Goal: Task Accomplishment & Management: Manage account settings

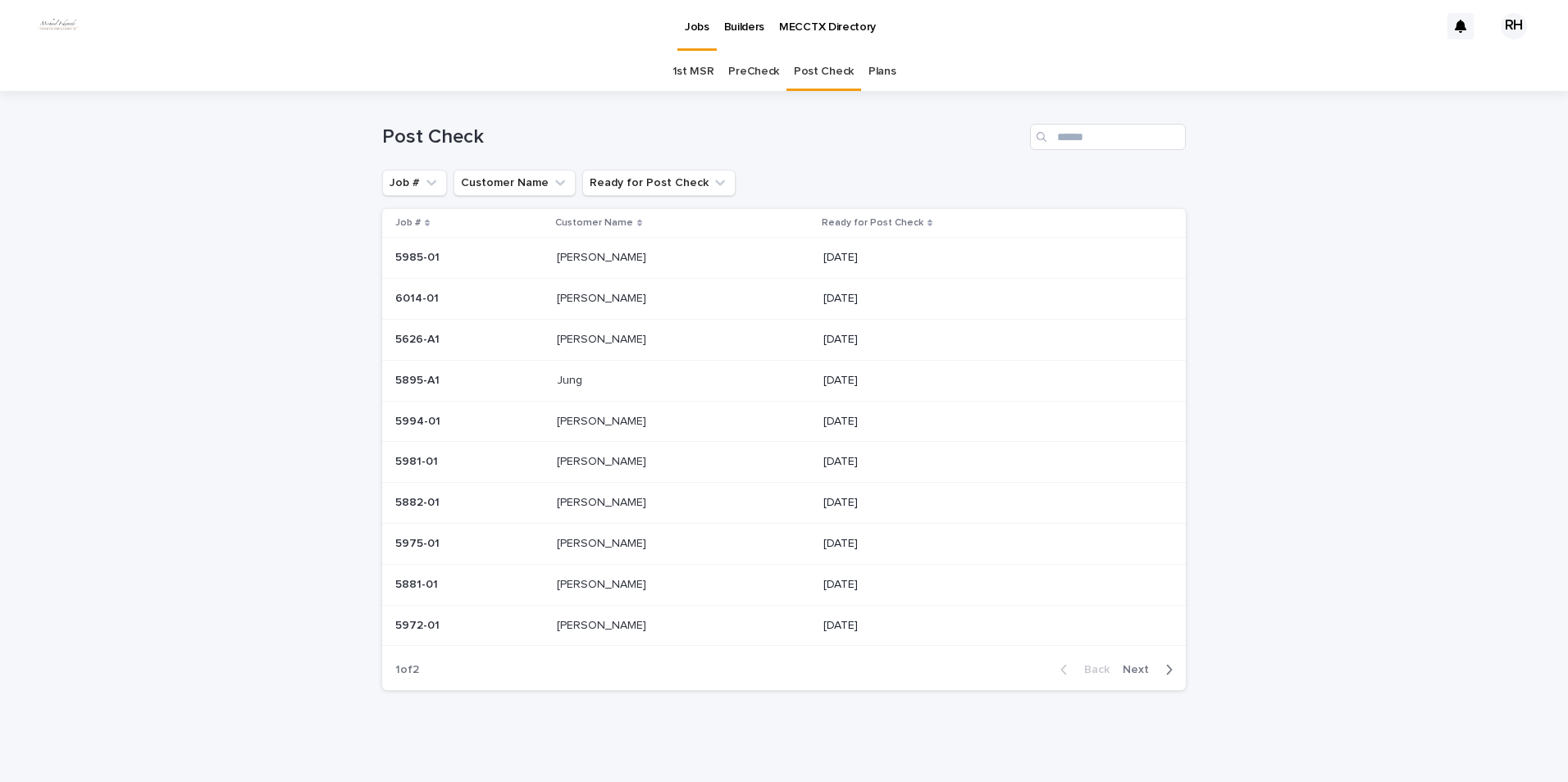
click at [574, 382] on p "Jung" at bounding box center [571, 378] width 29 height 17
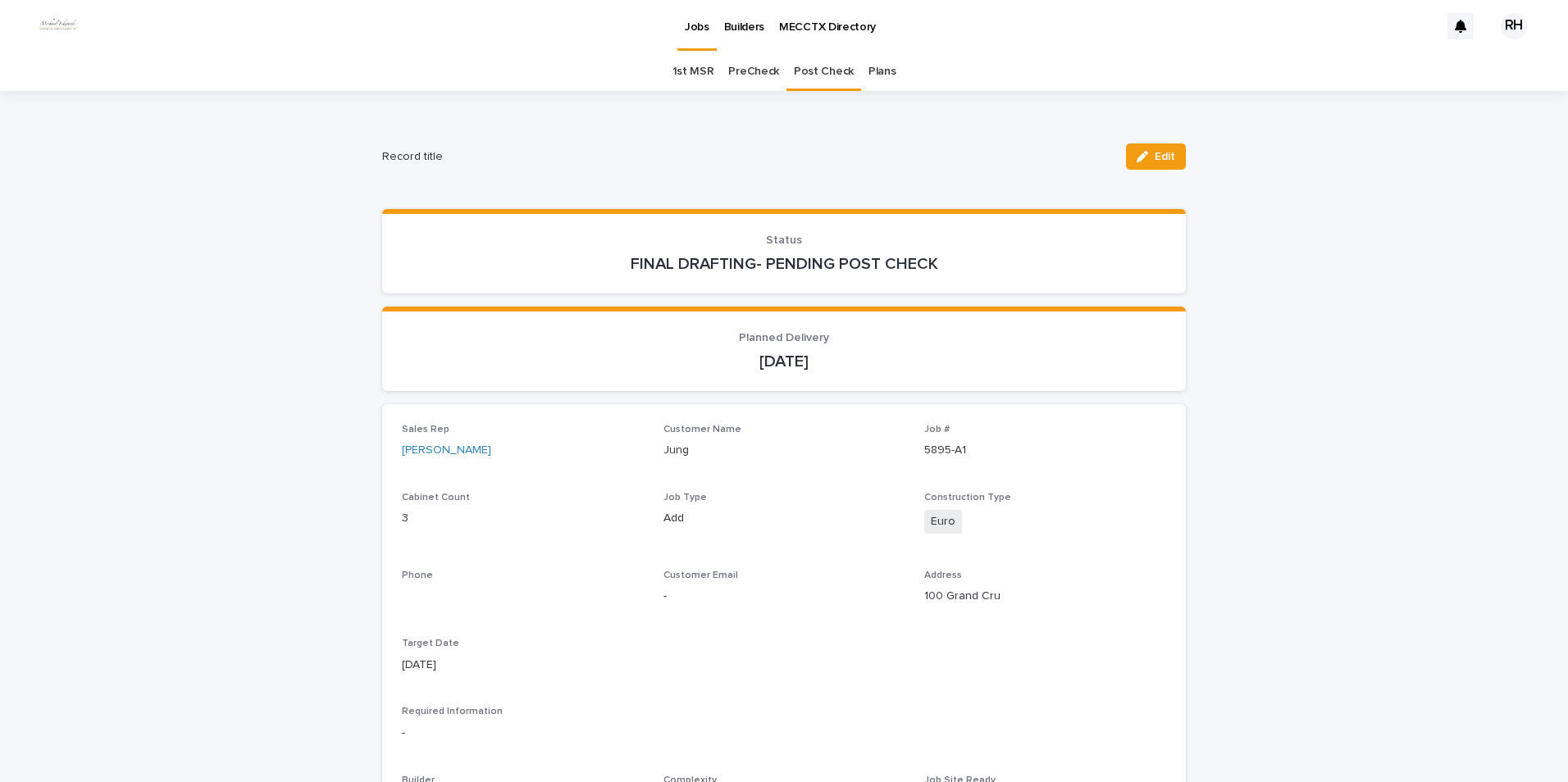
click at [1154, 159] on span "Edit" at bounding box center [1164, 156] width 21 height 12
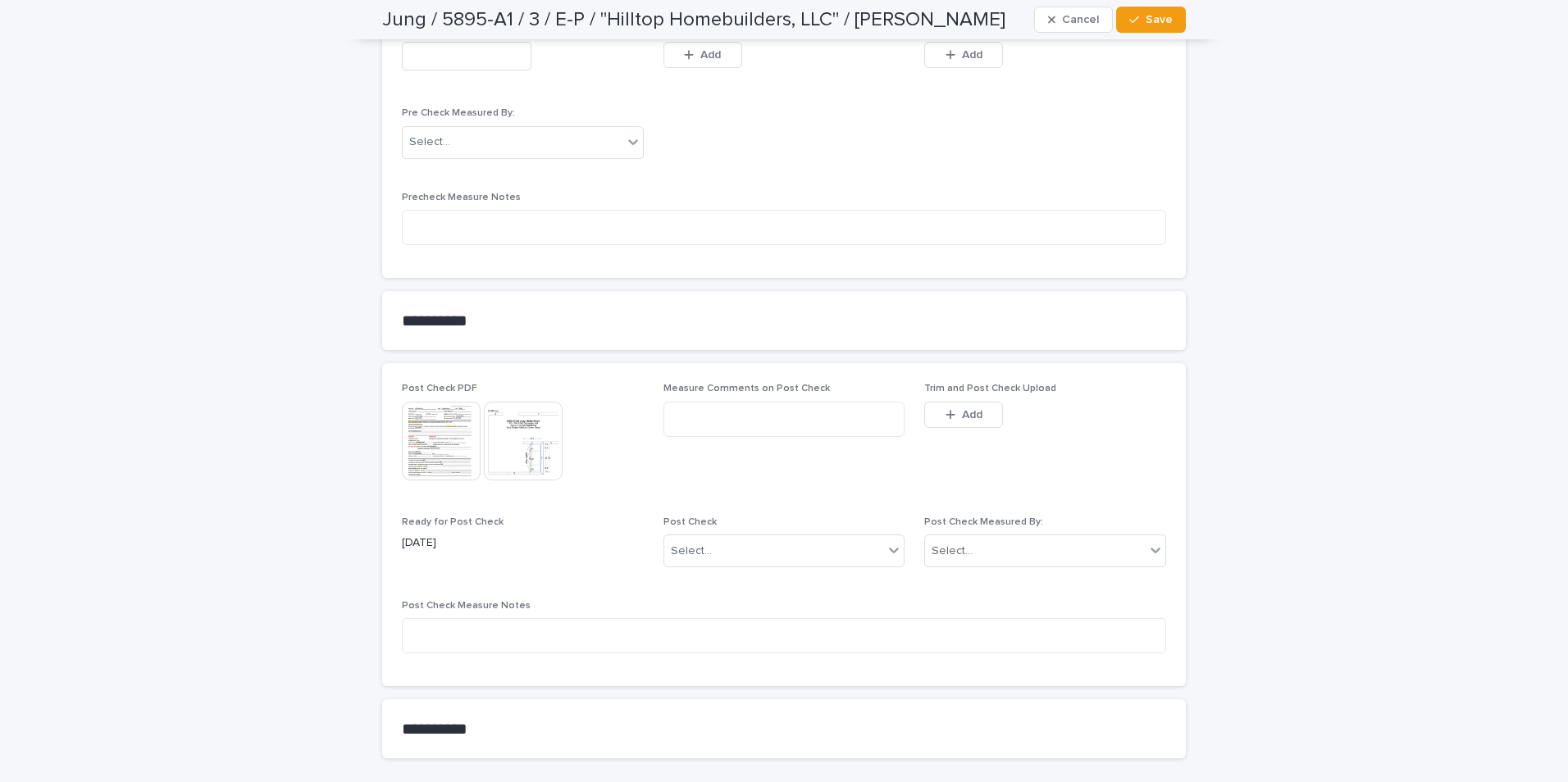
scroll to position [1434, 0]
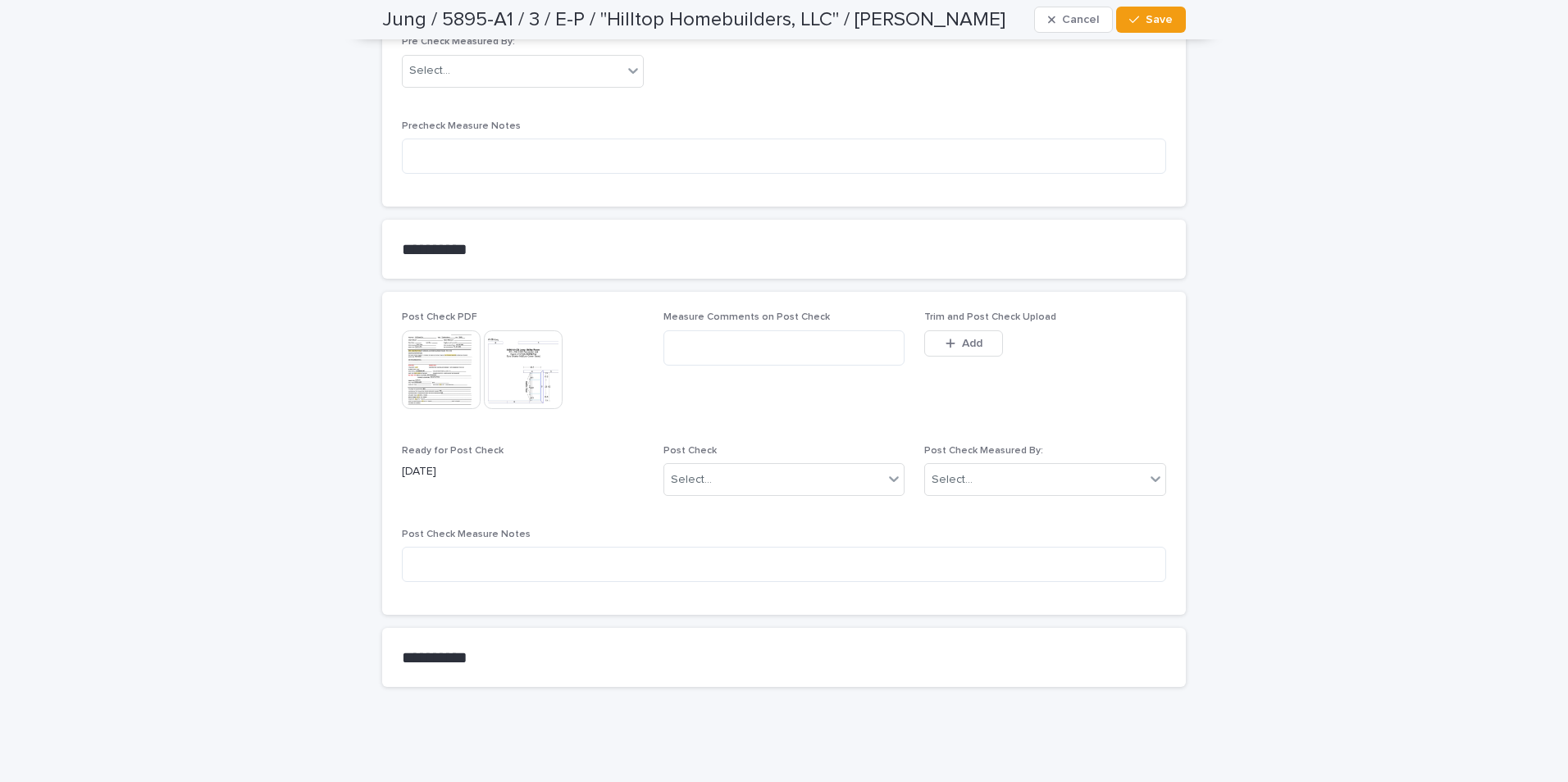
click at [959, 331] on button "Add" at bounding box center [963, 343] width 78 height 26
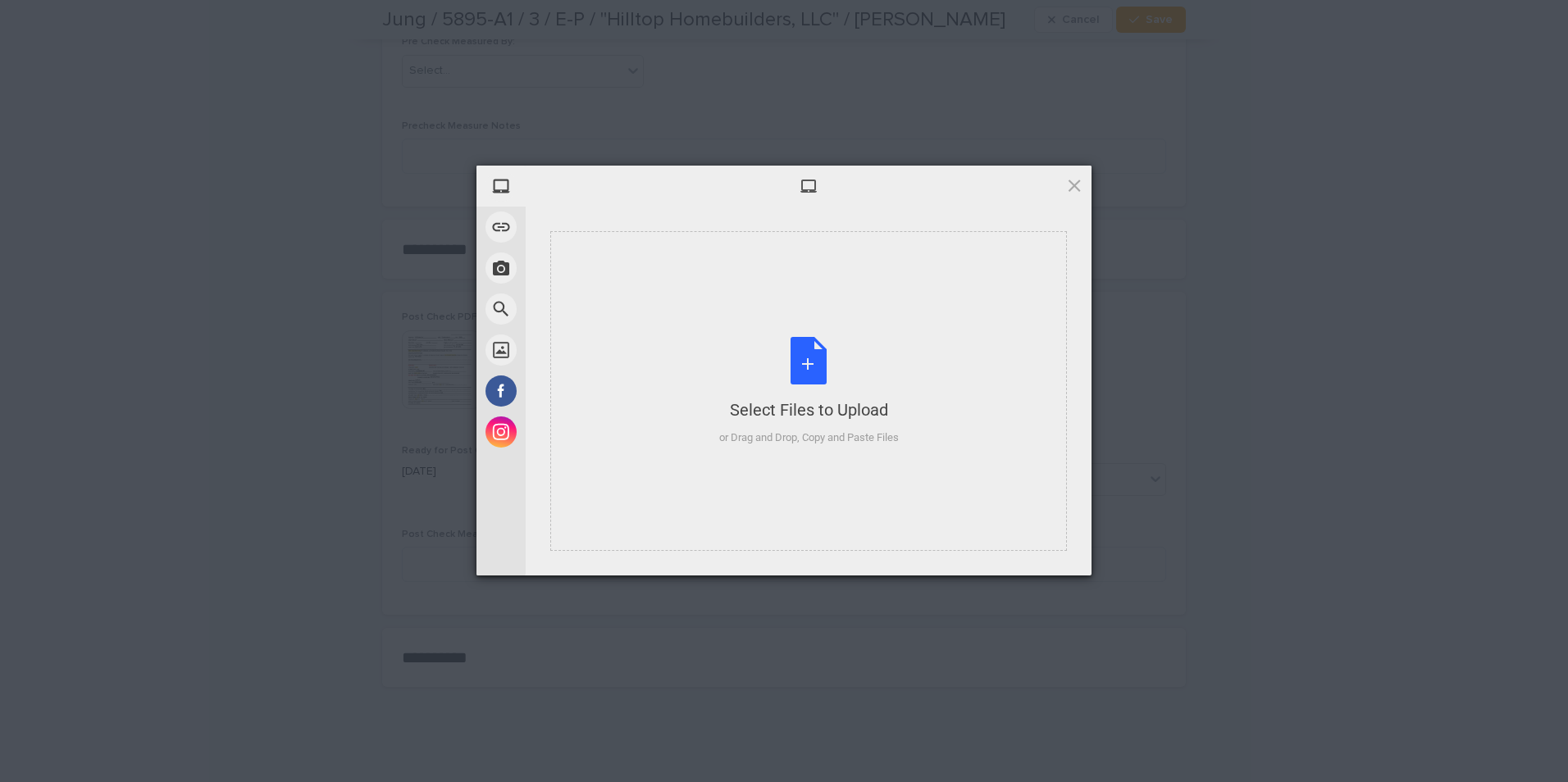
click at [861, 441] on div "or Drag and Drop, Copy and Paste Files" at bounding box center [808, 438] width 179 height 16
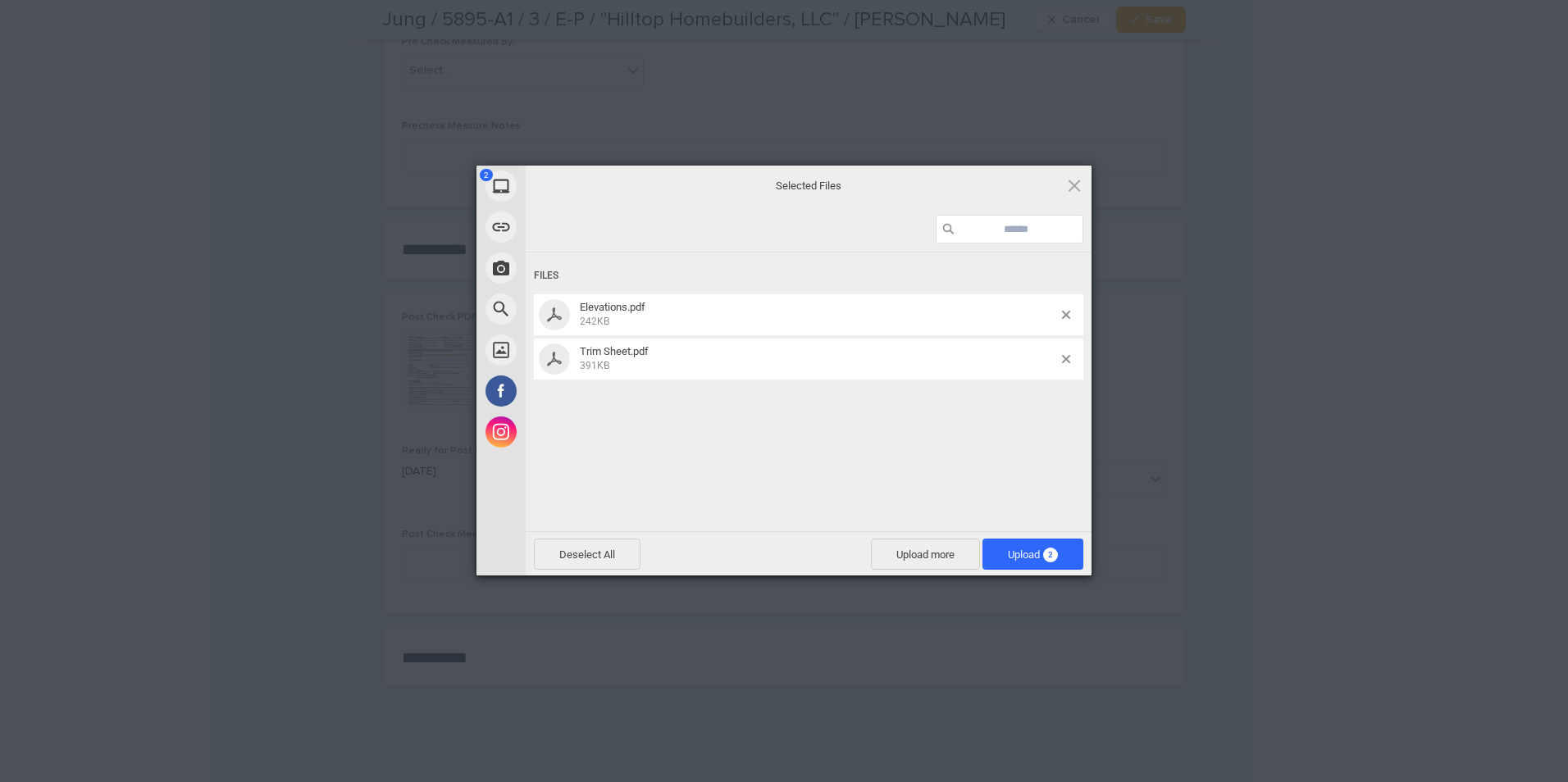
click at [1007, 540] on span "Upload 2" at bounding box center [1033, 554] width 101 height 32
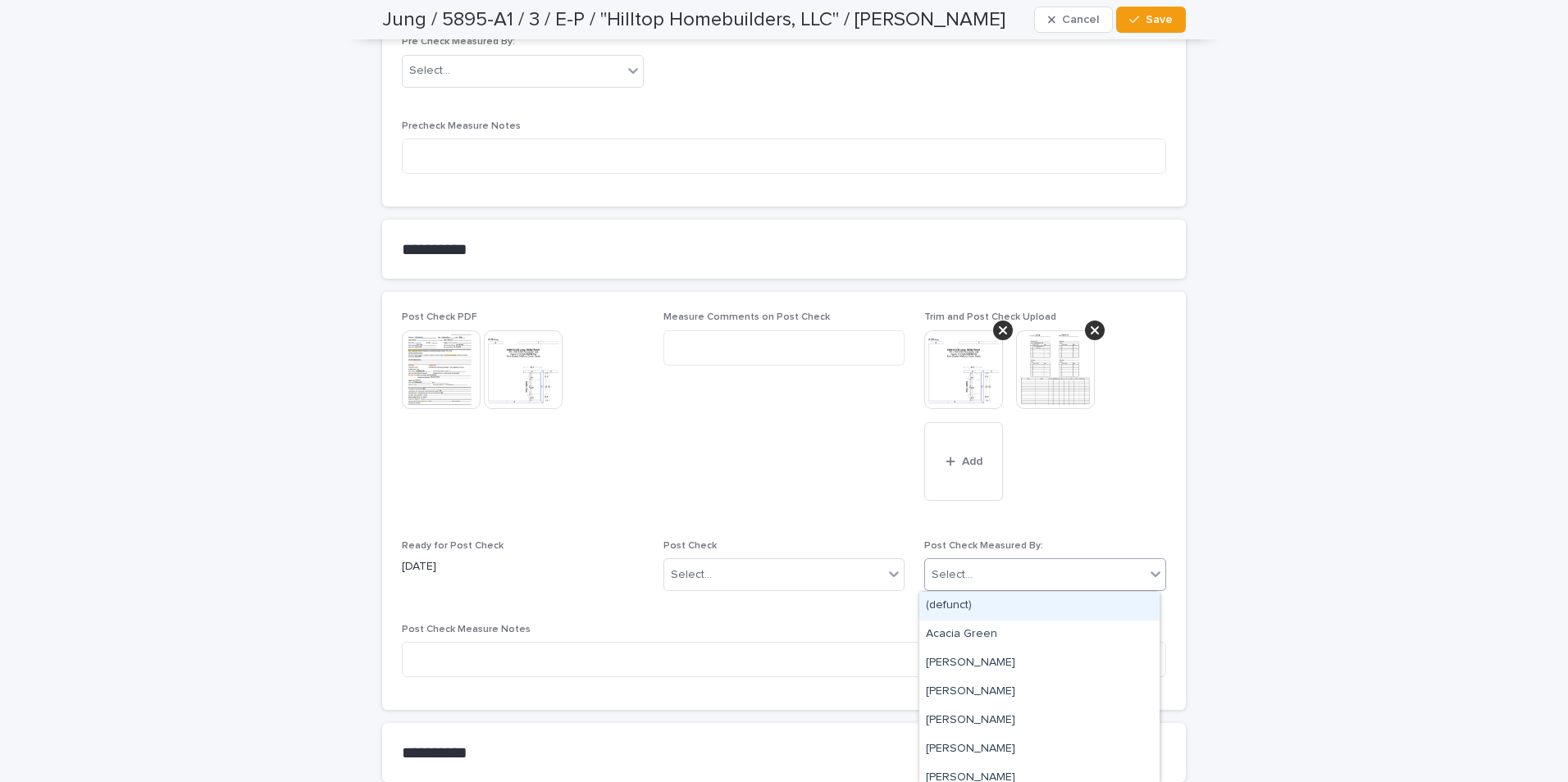
click at [969, 577] on div "Select..." at bounding box center [1035, 575] width 220 height 27
type input "****"
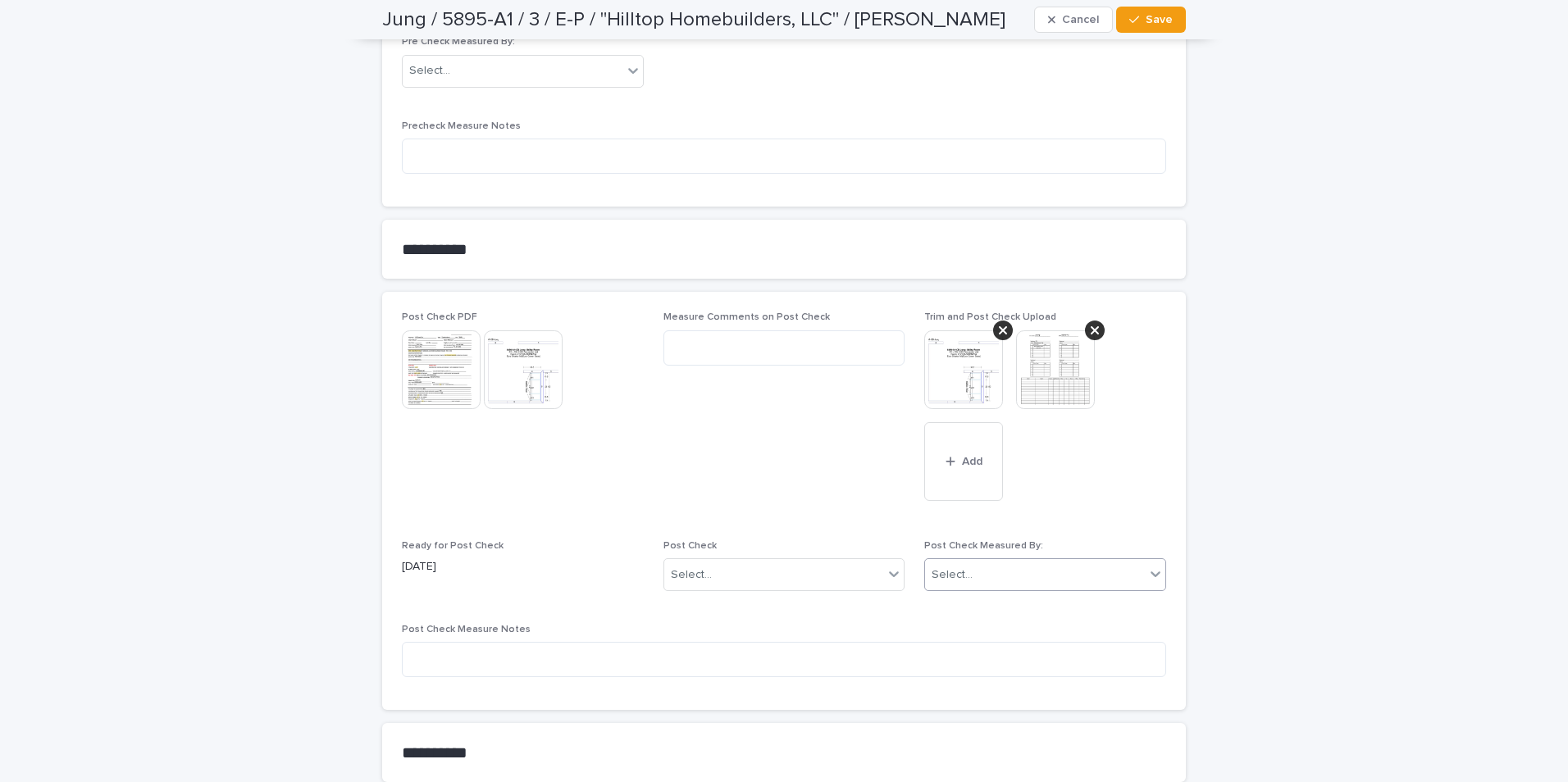
drag, startPoint x: 968, startPoint y: 590, endPoint x: 959, endPoint y: 597, distance: 11.4
click at [959, 597] on div "Post Check Measured By: 0 results available. Select is focused ,type to refine …" at bounding box center [1045, 572] width 242 height 64
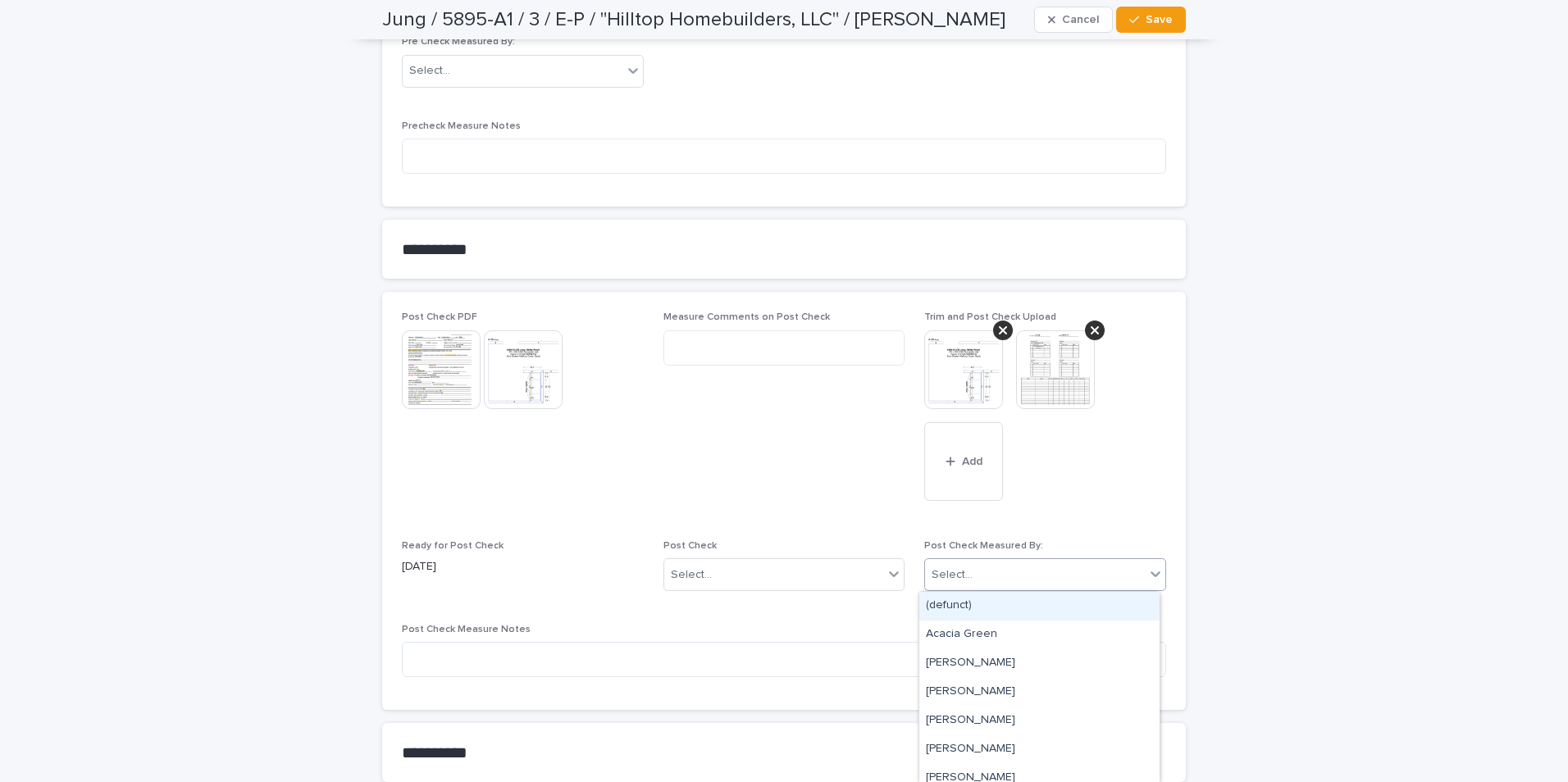
click at [1026, 579] on div "Select..." at bounding box center [1035, 575] width 220 height 27
type input "***"
click at [977, 606] on div "[PERSON_NAME]" at bounding box center [1039, 606] width 241 height 29
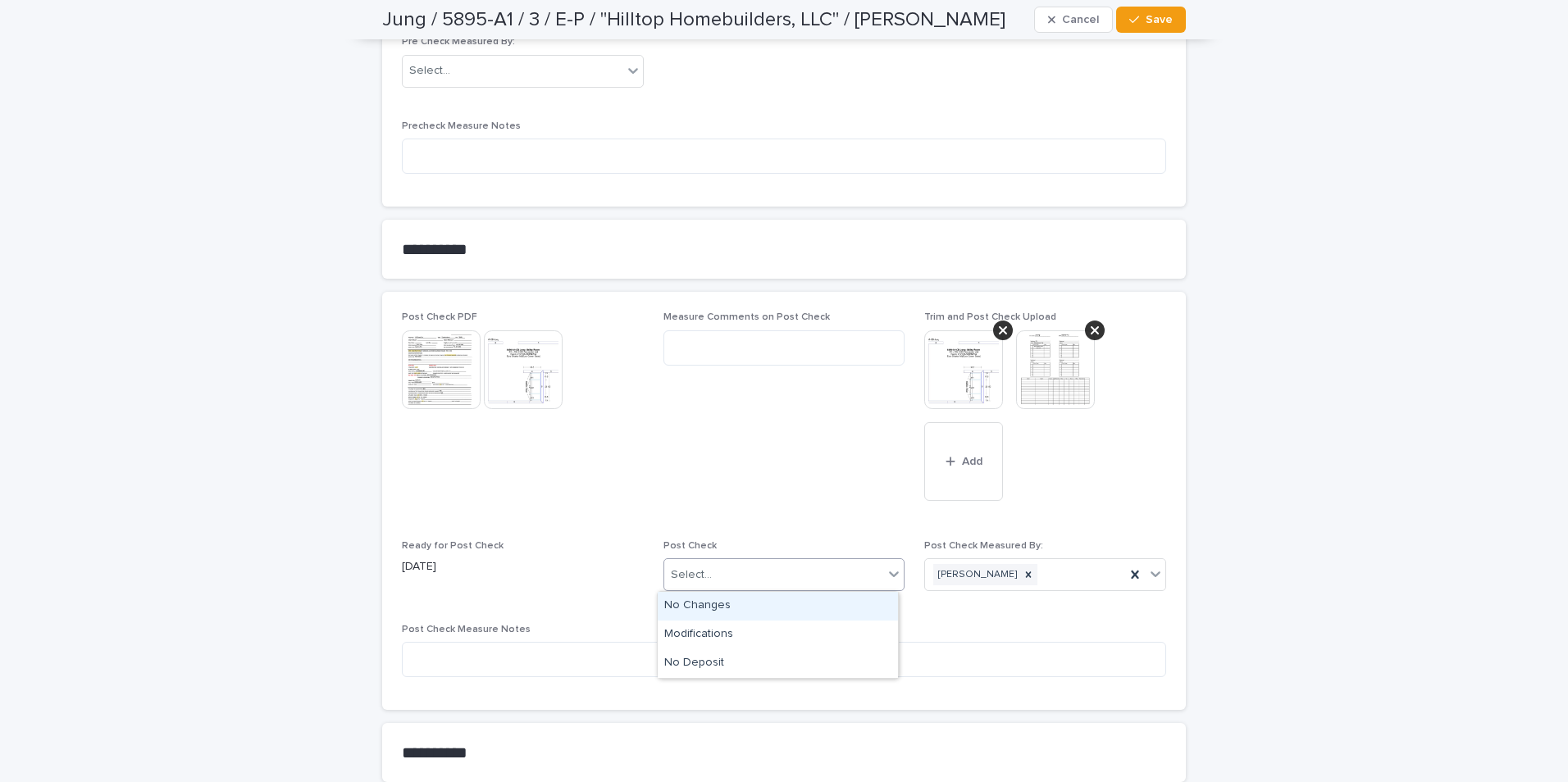
click at [733, 579] on div "Select..." at bounding box center [774, 575] width 220 height 27
click at [714, 633] on div "Modifications" at bounding box center [778, 635] width 241 height 29
click at [1145, 20] on span "Save" at bounding box center [1159, 19] width 27 height 12
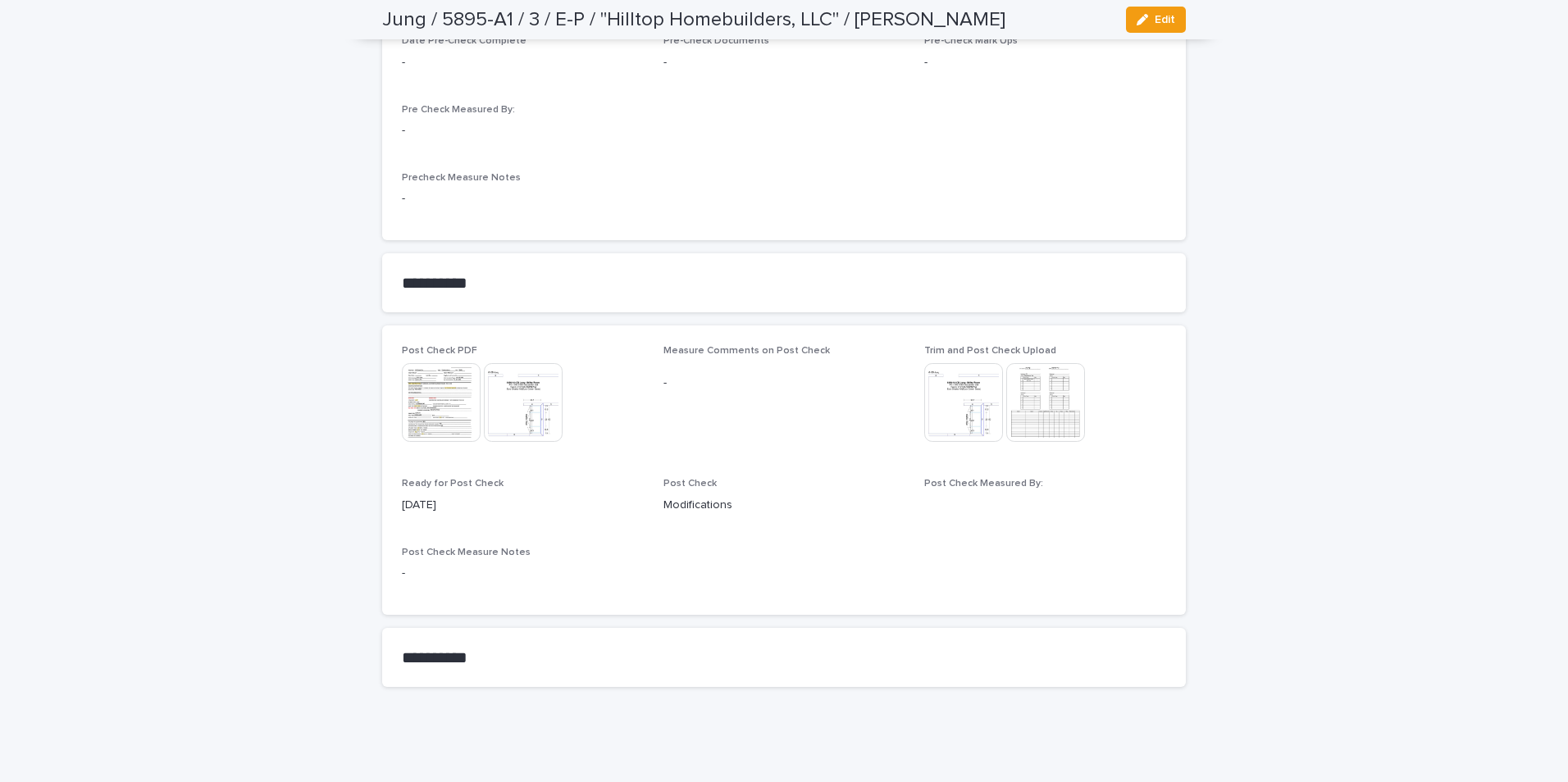
scroll to position [1290, 0]
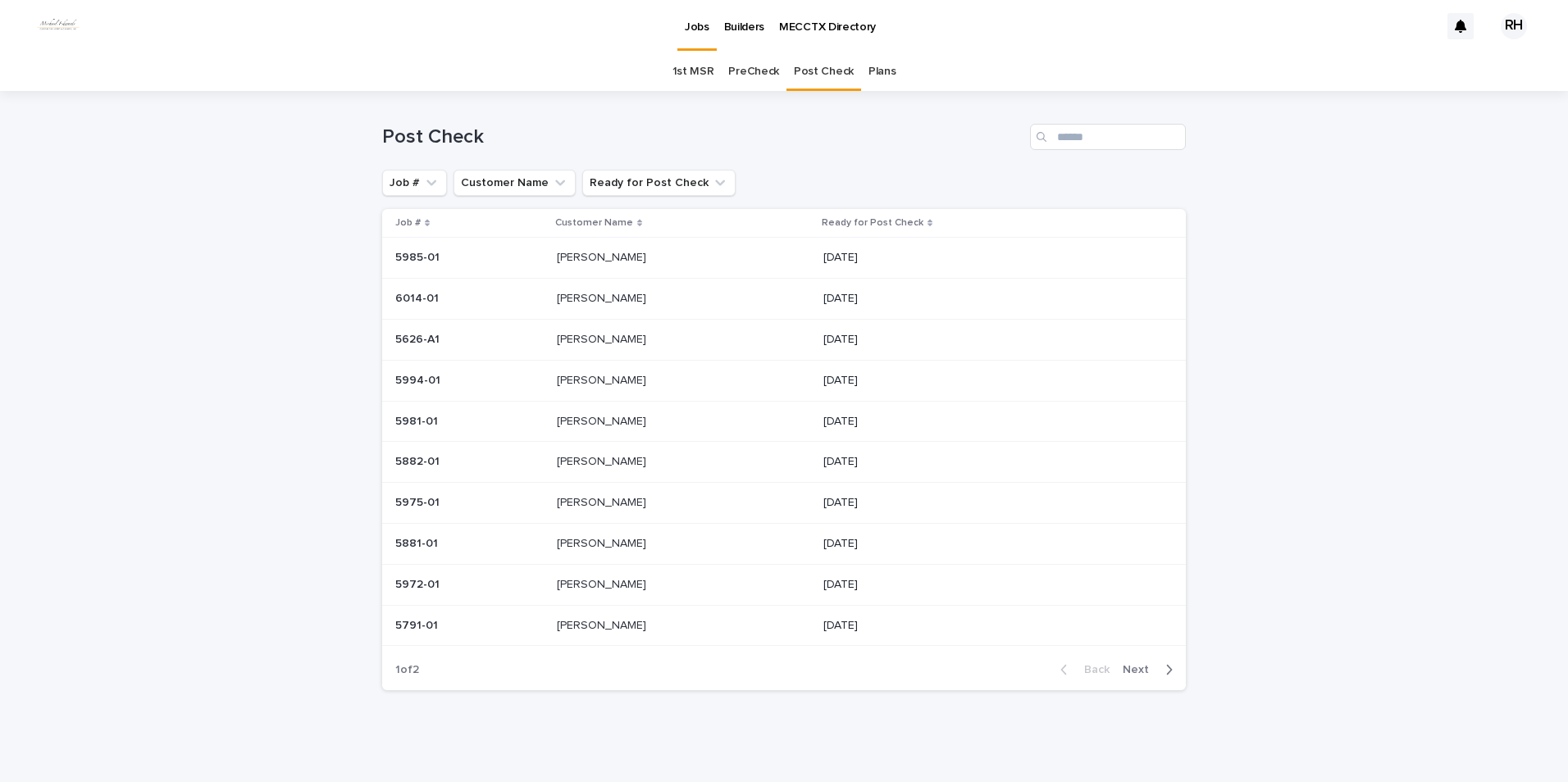
click at [1135, 666] on span "Next" at bounding box center [1141, 669] width 36 height 12
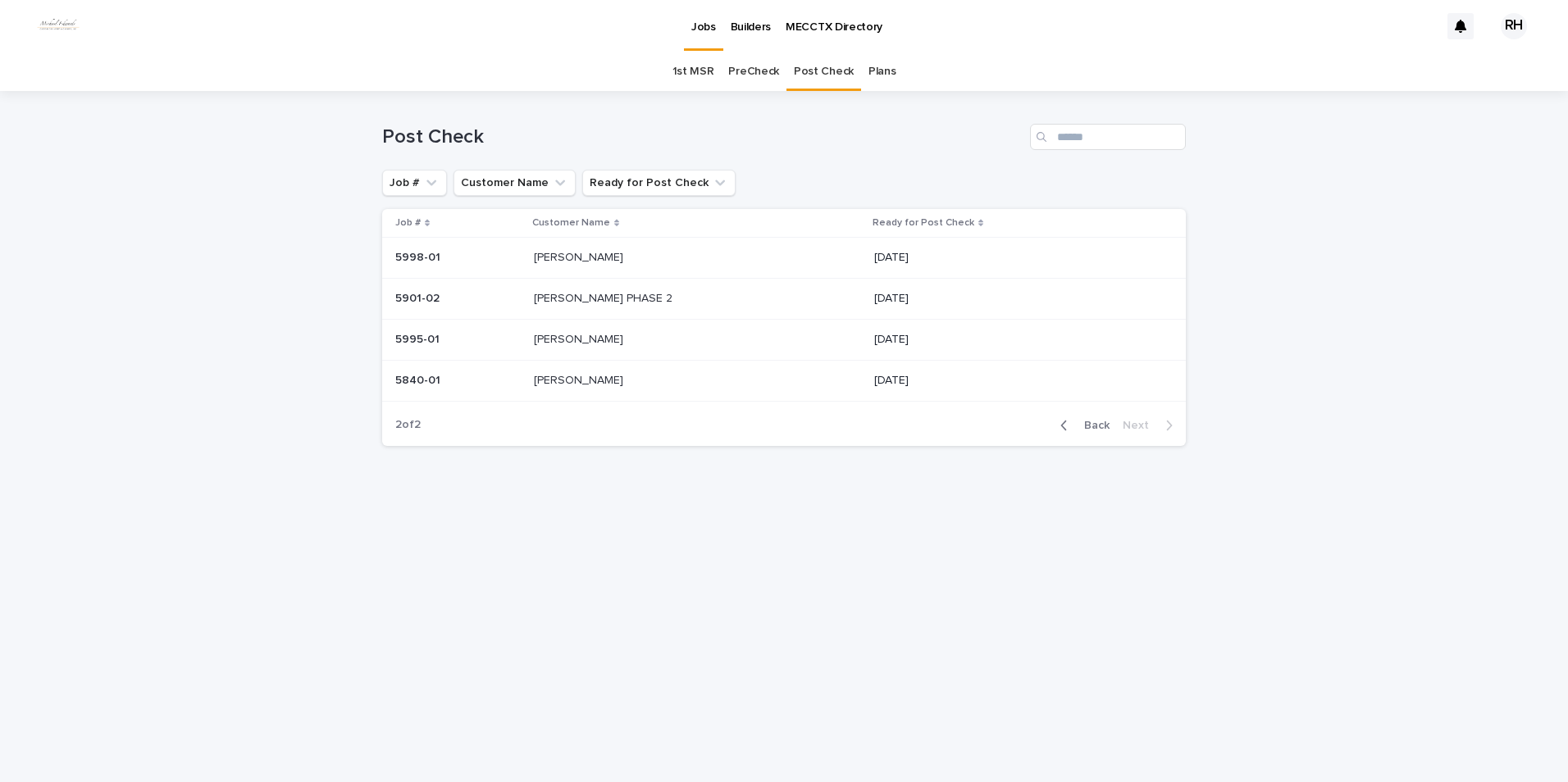
click at [1093, 423] on span "Back" at bounding box center [1091, 425] width 35 height 12
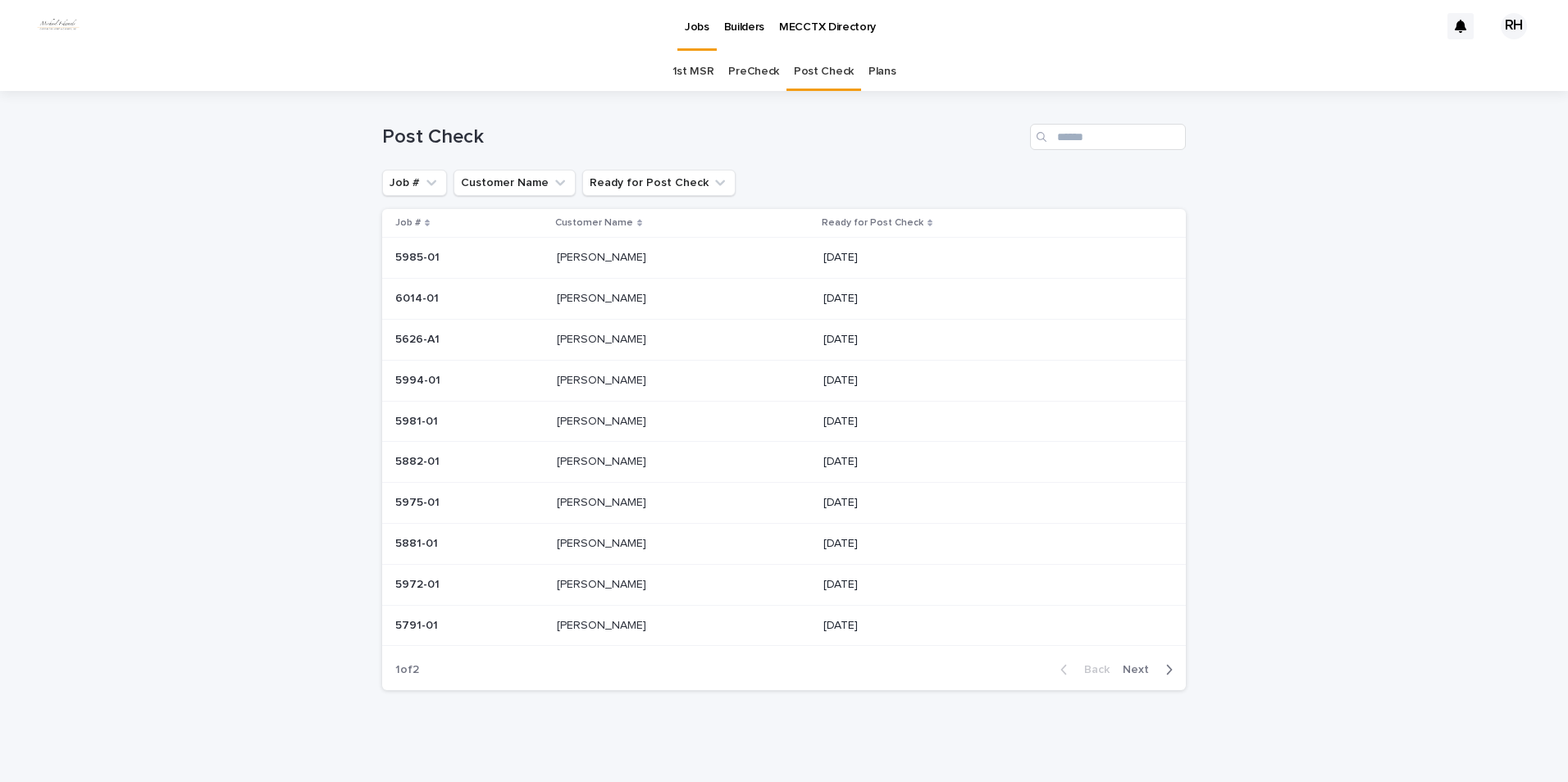
click at [578, 385] on p "[PERSON_NAME]" at bounding box center [603, 378] width 93 height 17
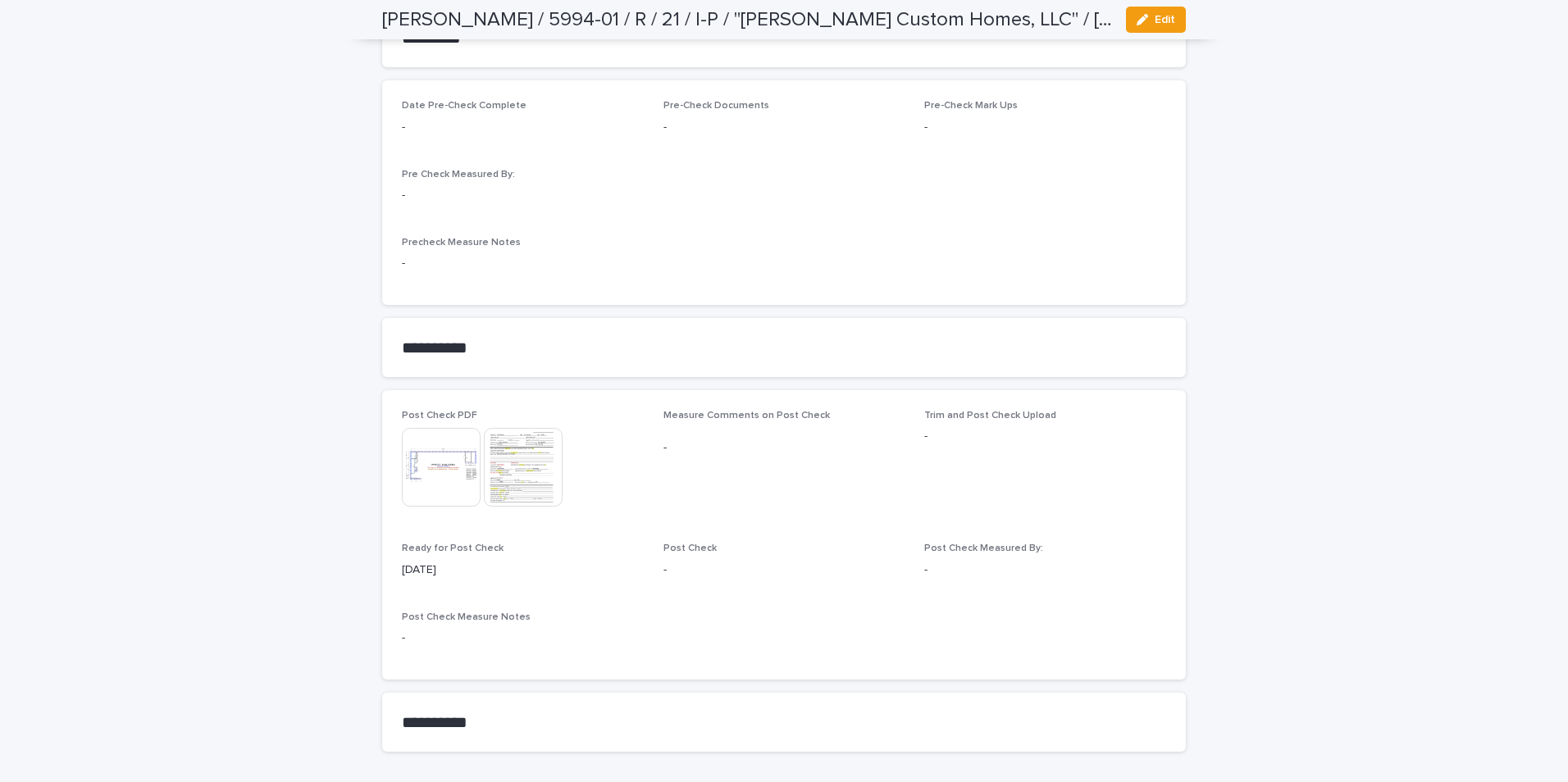
scroll to position [1290, 0]
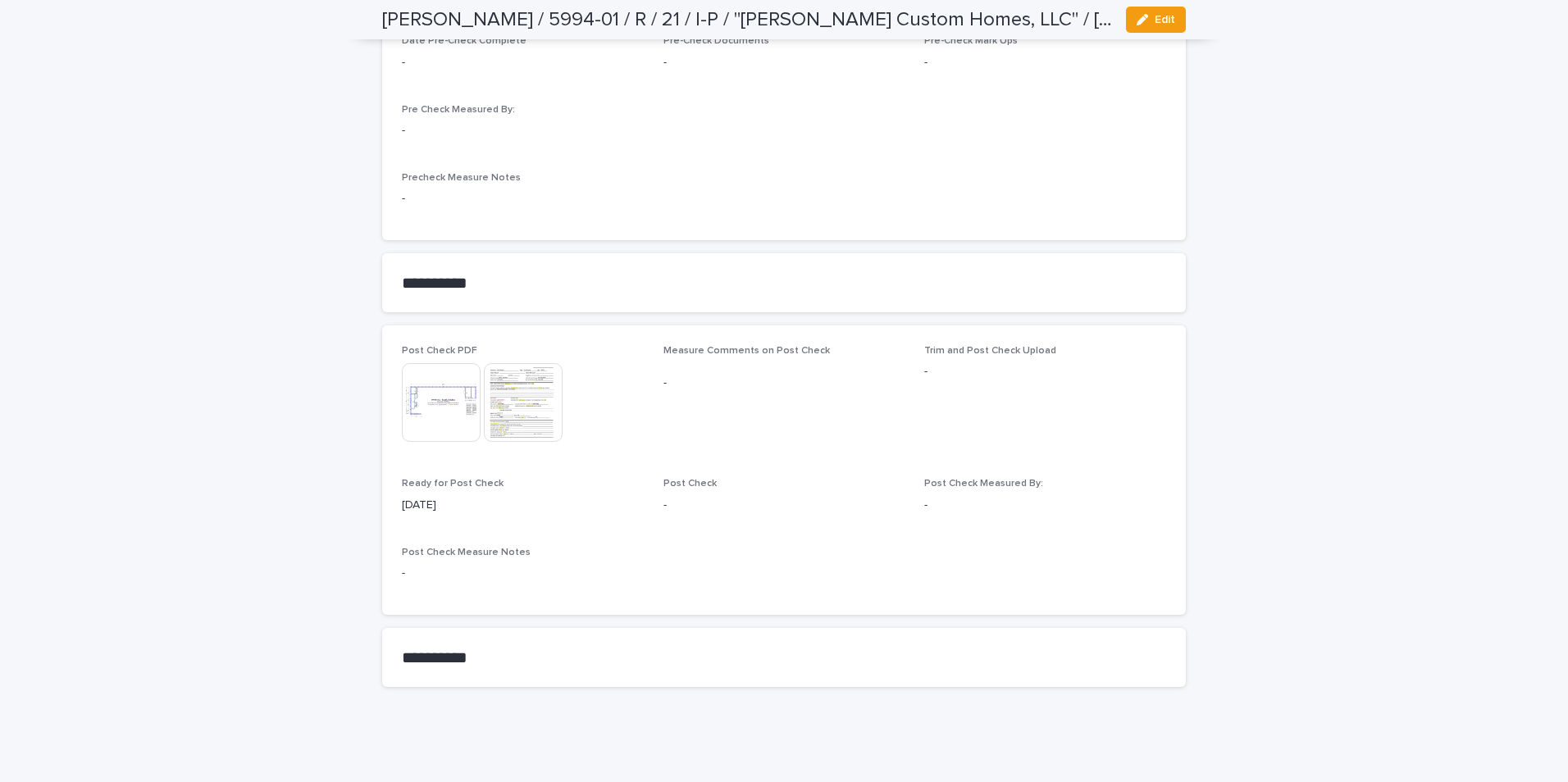
click at [531, 405] on img at bounding box center [523, 402] width 78 height 78
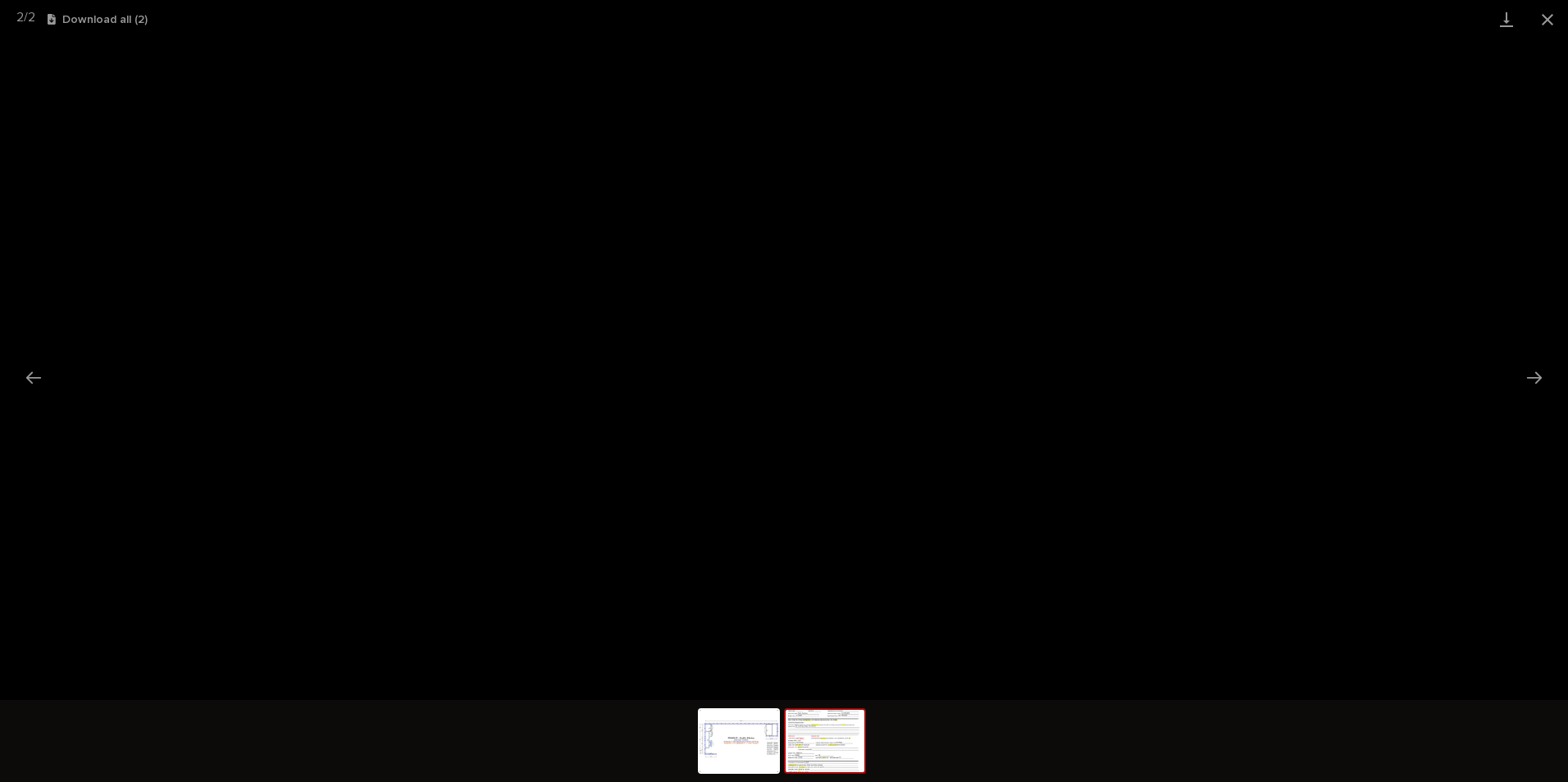
click at [1533, 15] on button "Close gallery" at bounding box center [1548, 19] width 41 height 39
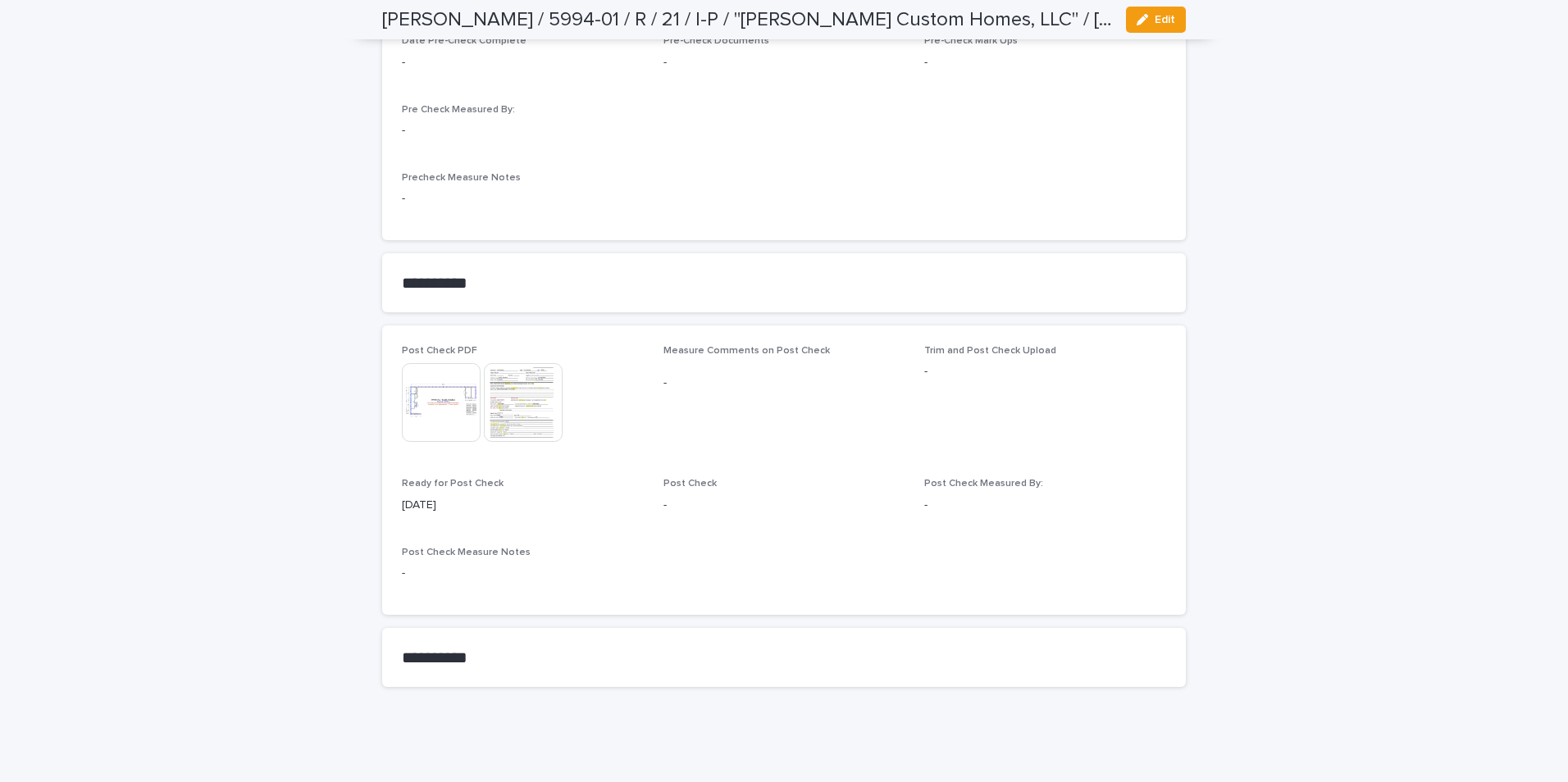
click at [506, 410] on img at bounding box center [523, 402] width 78 height 78
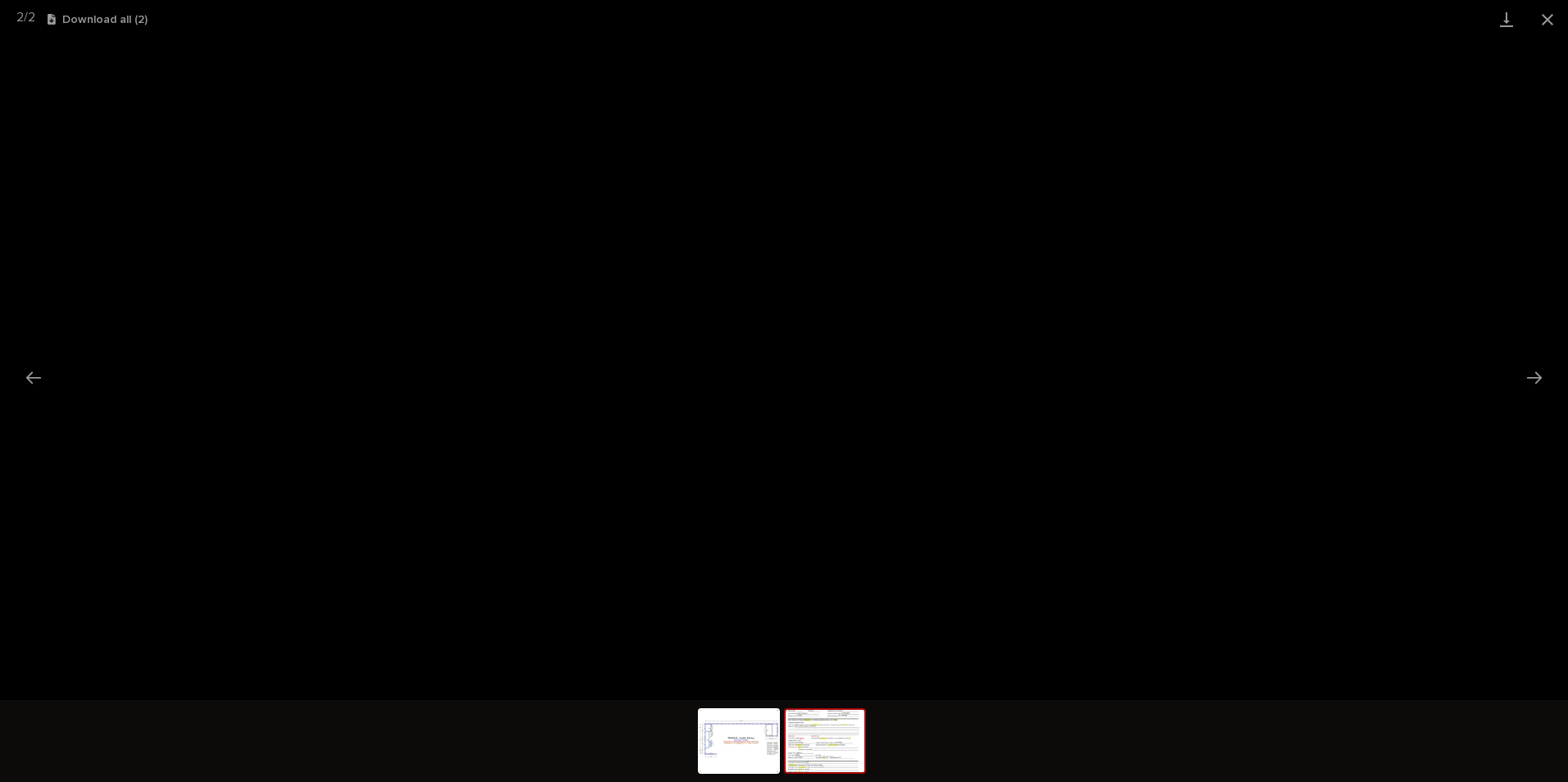
click at [1545, 14] on button "Close gallery" at bounding box center [1548, 19] width 41 height 39
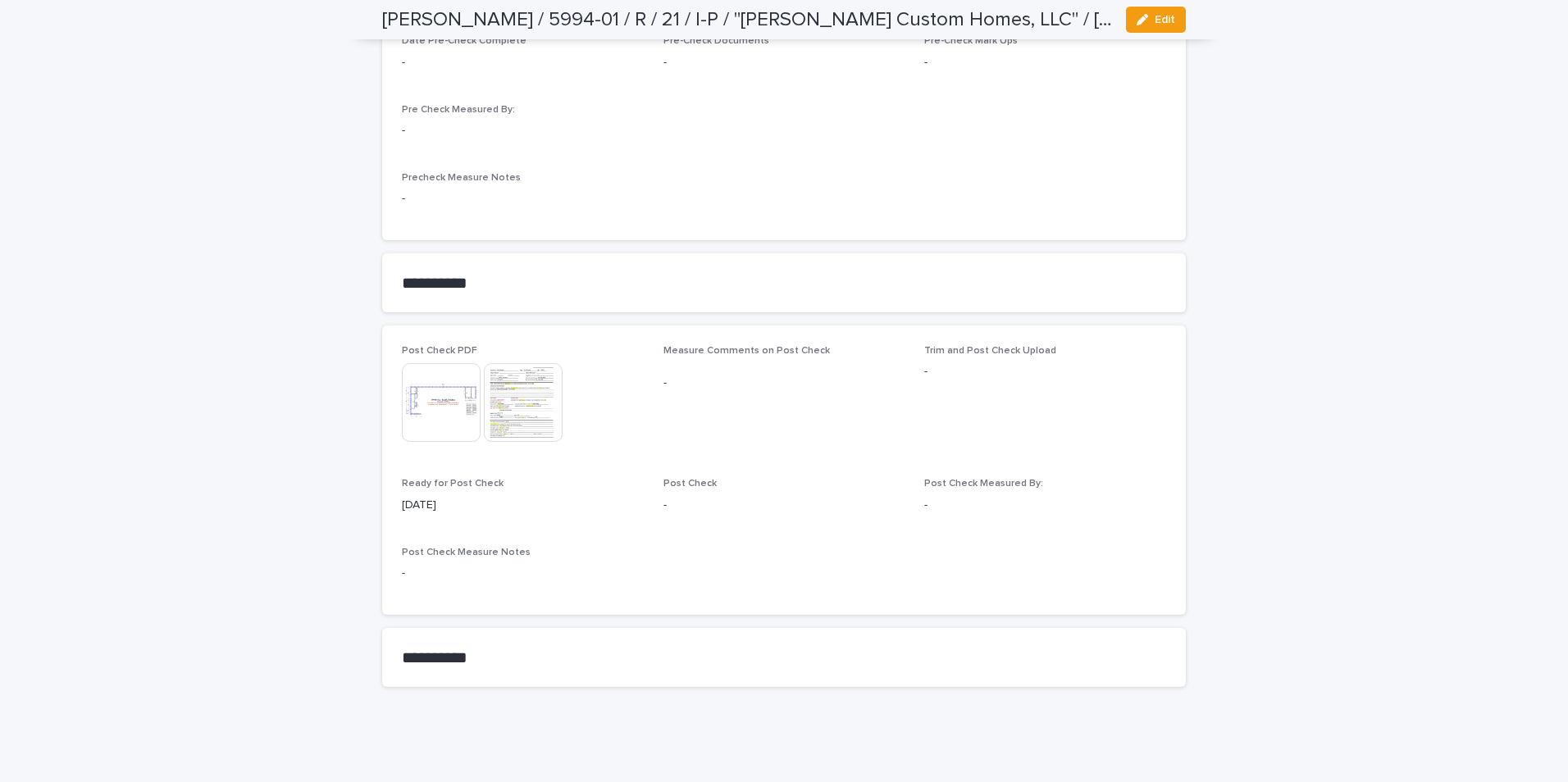
click at [442, 412] on img at bounding box center [441, 402] width 78 height 78
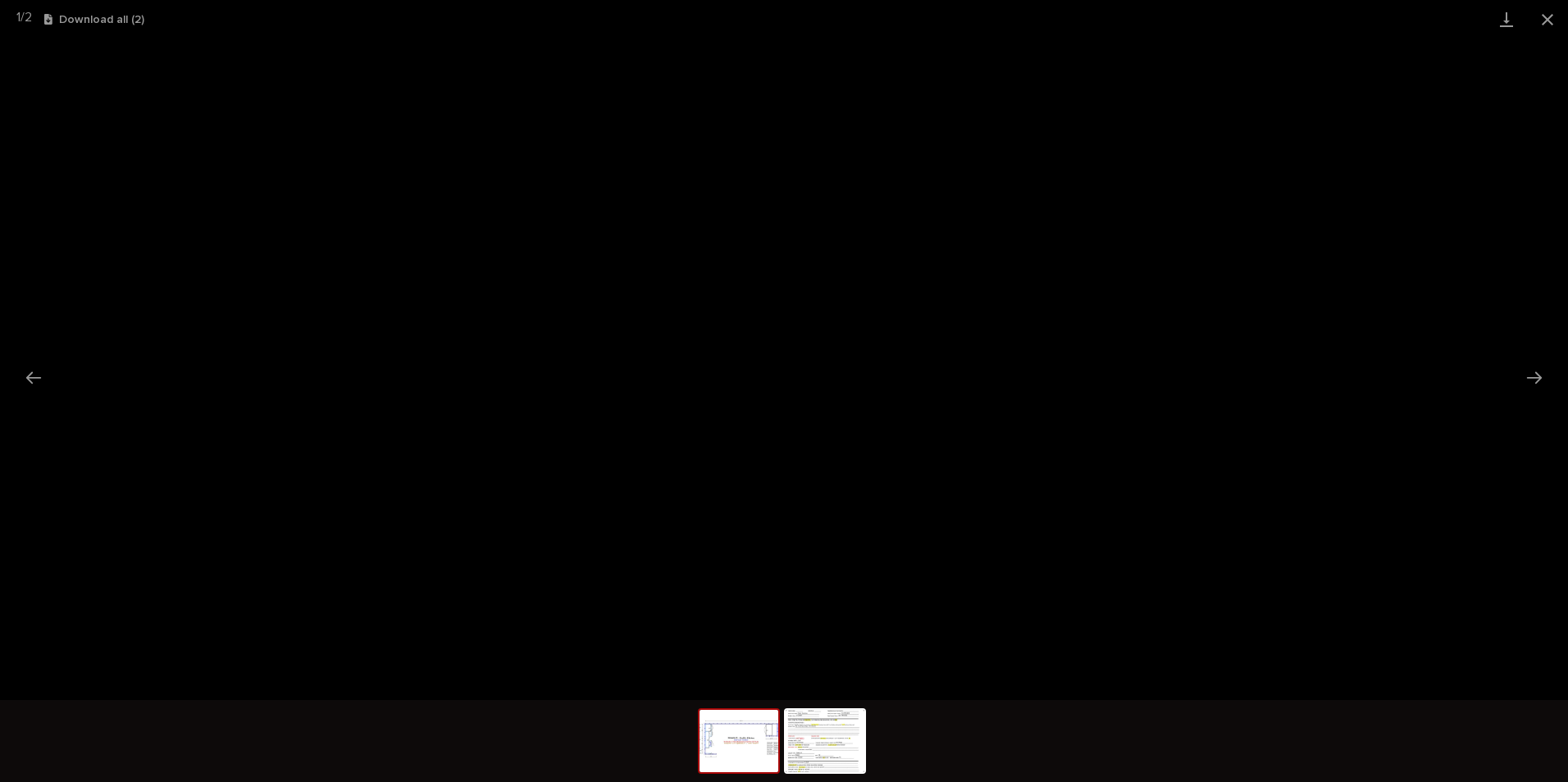
click at [1545, 18] on button "Close gallery" at bounding box center [1548, 19] width 41 height 39
